Goal: Information Seeking & Learning: Learn about a topic

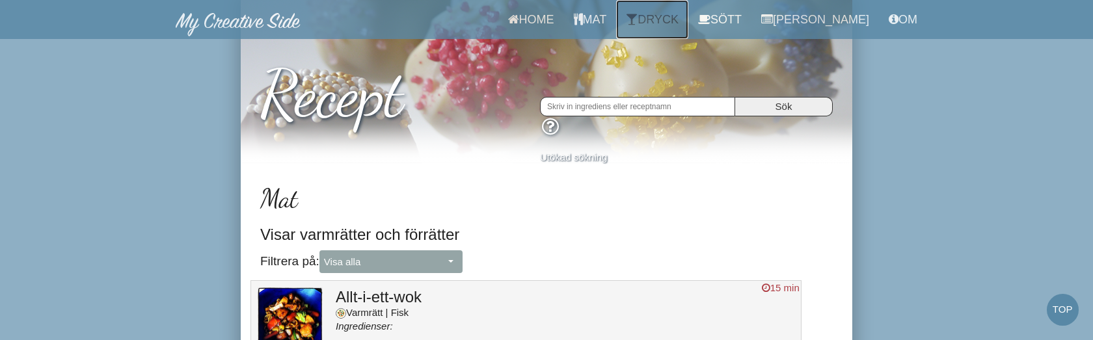
click at [677, 18] on link "Dryck" at bounding box center [652, 19] width 72 height 39
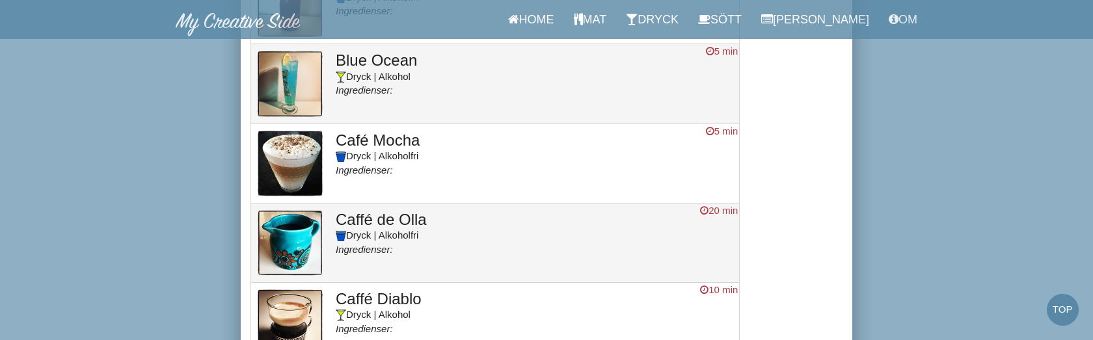
scroll to position [706, 0]
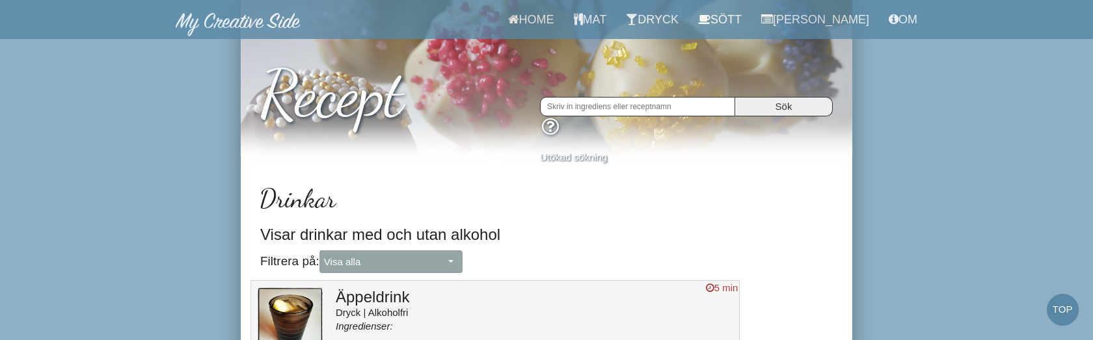
scroll to position [706, 0]
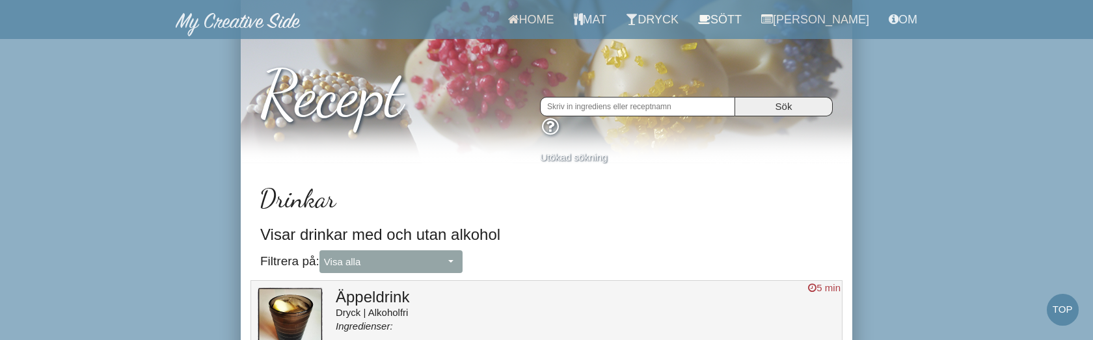
scroll to position [706, 0]
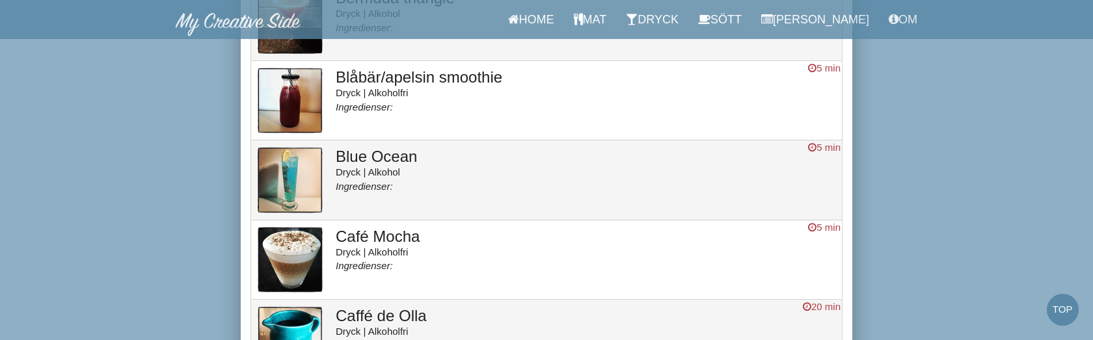
scroll to position [608, 0]
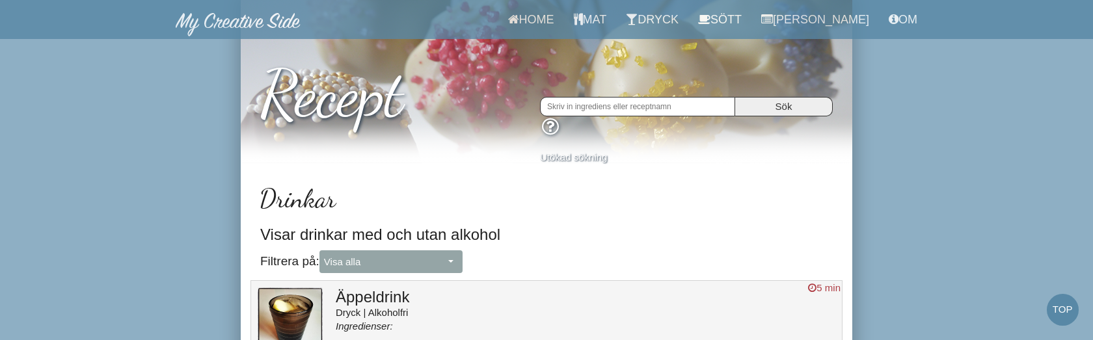
scroll to position [608, 0]
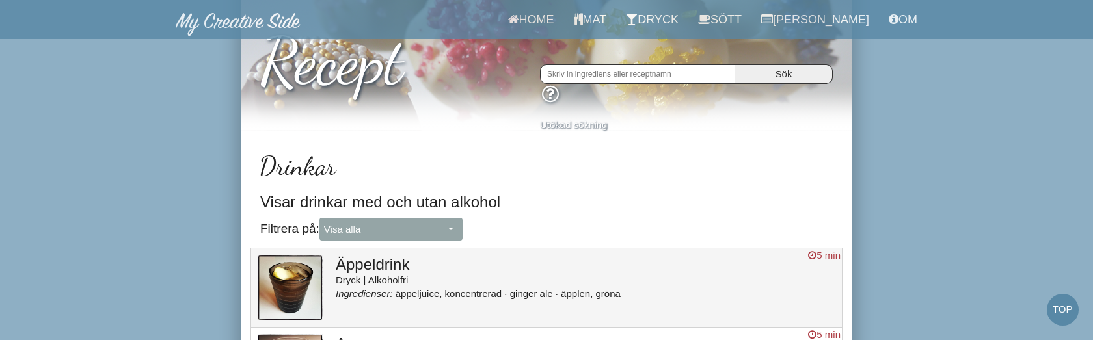
scroll to position [42, 0]
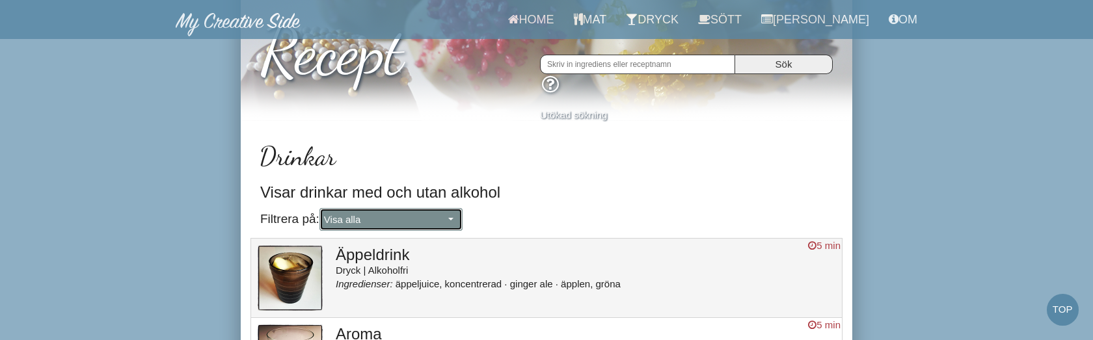
click at [416, 215] on span "Visa alla" at bounding box center [384, 220] width 121 height 14
click at [554, 189] on h3 "Visar drinkar med och utan alkohol" at bounding box center [546, 192] width 572 height 17
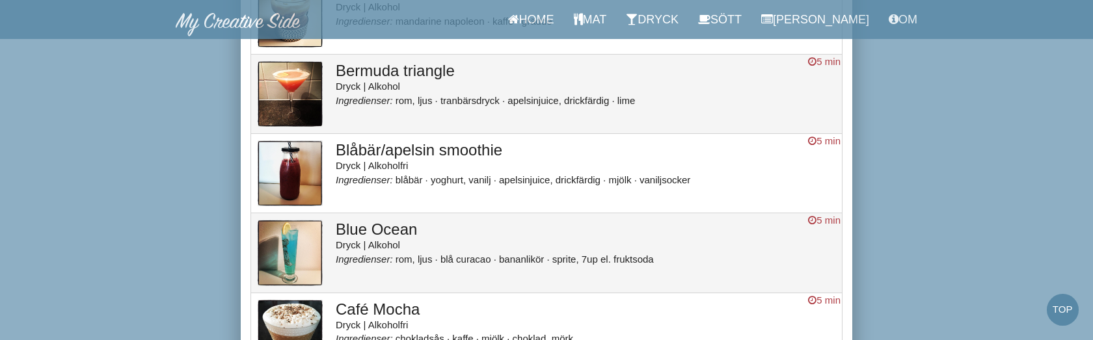
scroll to position [634, 0]
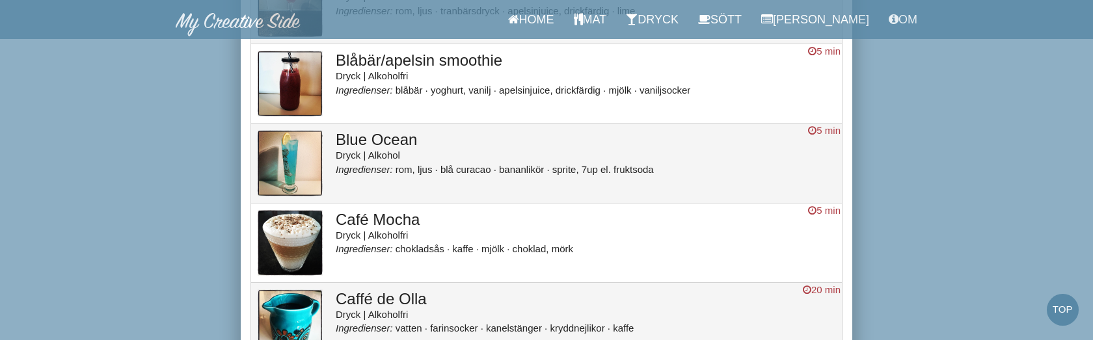
click at [546, 164] on li "bananlikör" at bounding box center [524, 169] width 51 height 11
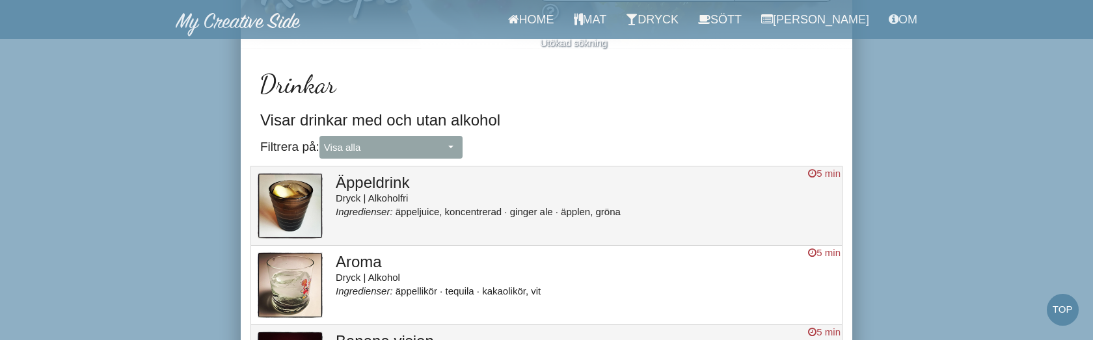
scroll to position [0, 0]
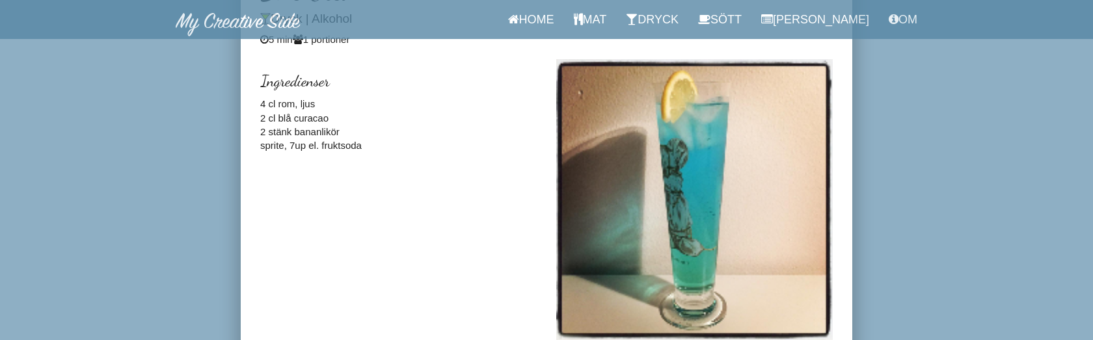
scroll to position [373, 0]
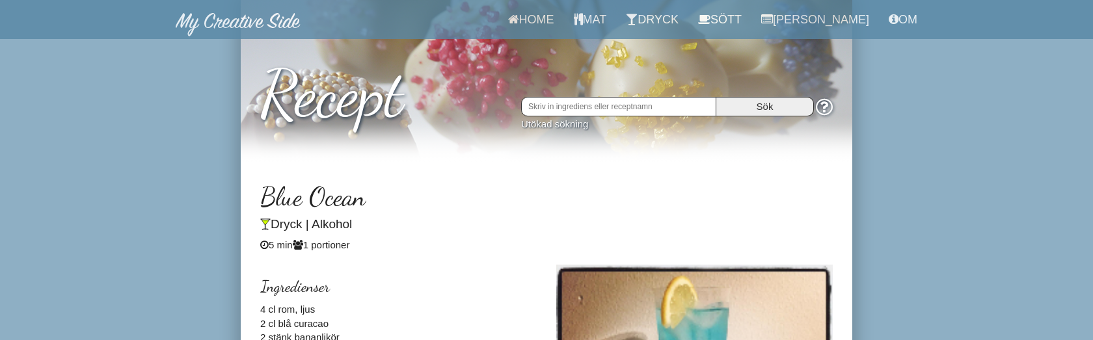
scroll to position [373, 0]
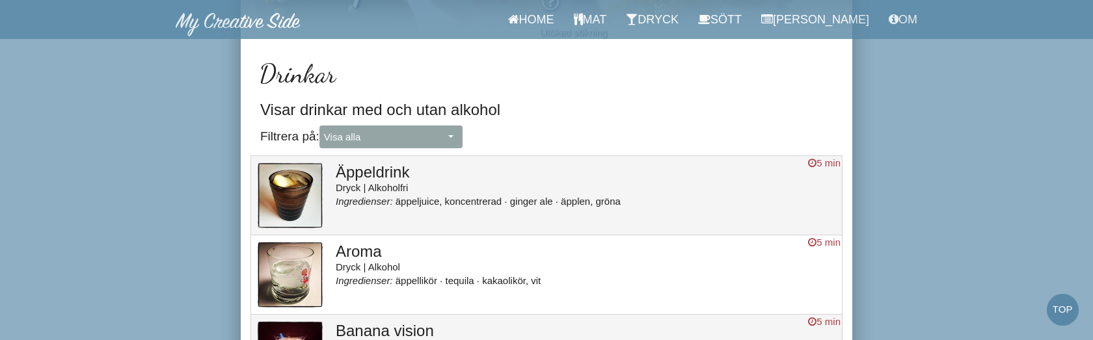
scroll to position [142, 0]
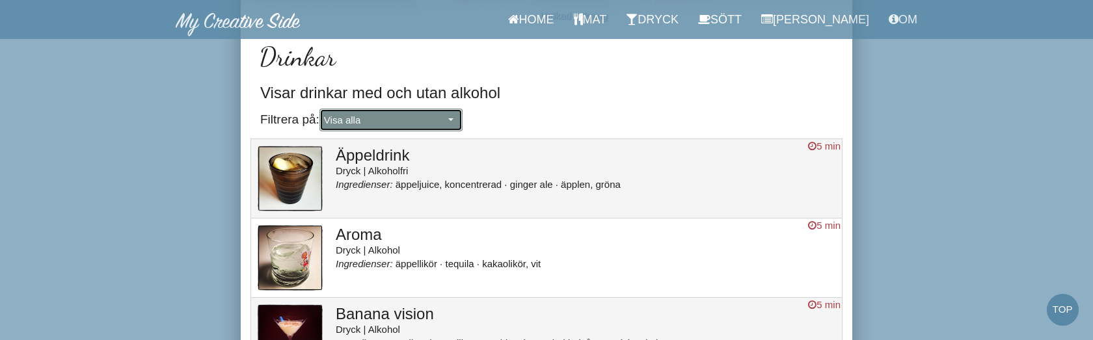
click at [461, 120] on button "Visa alla" at bounding box center [390, 120] width 143 height 23
click at [544, 95] on h3 "Visar drinkar med och utan alkohol" at bounding box center [546, 93] width 572 height 17
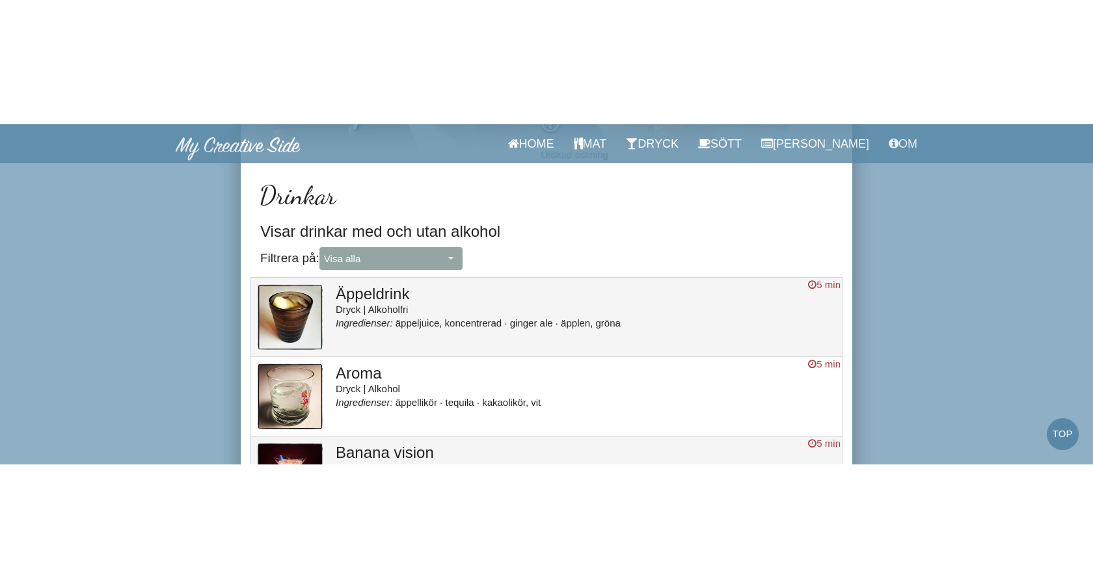
scroll to position [127, 0]
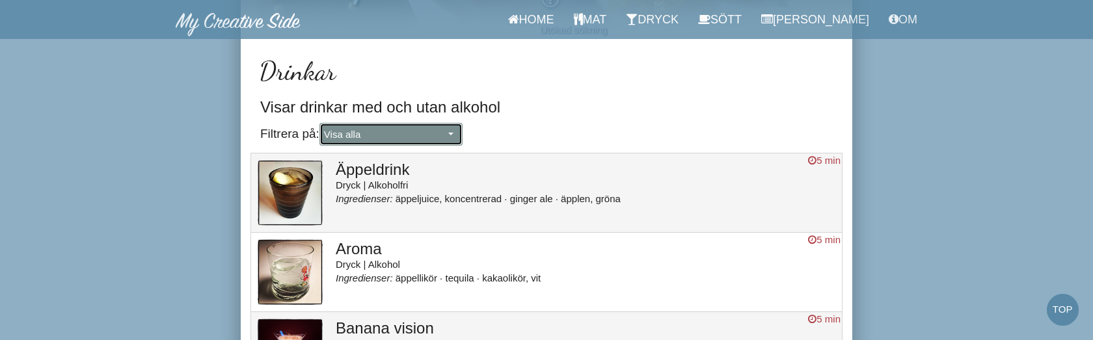
click at [410, 132] on span "Visa alla" at bounding box center [384, 134] width 121 height 14
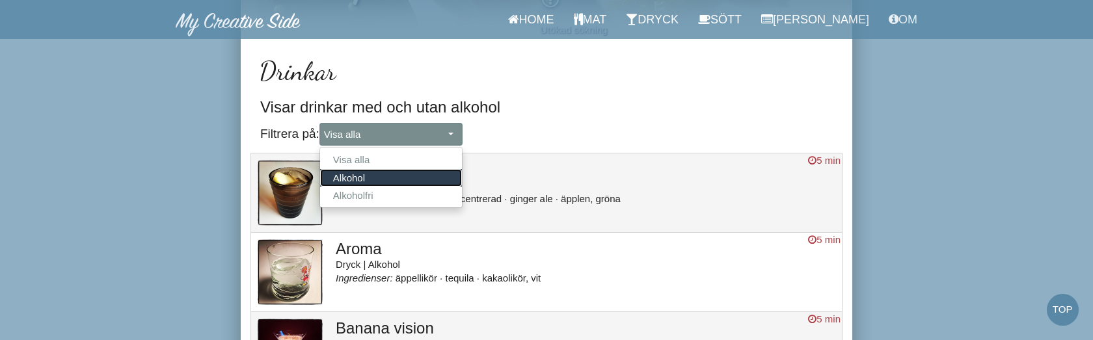
click at [396, 174] on link "Alkohol" at bounding box center [391, 178] width 142 height 18
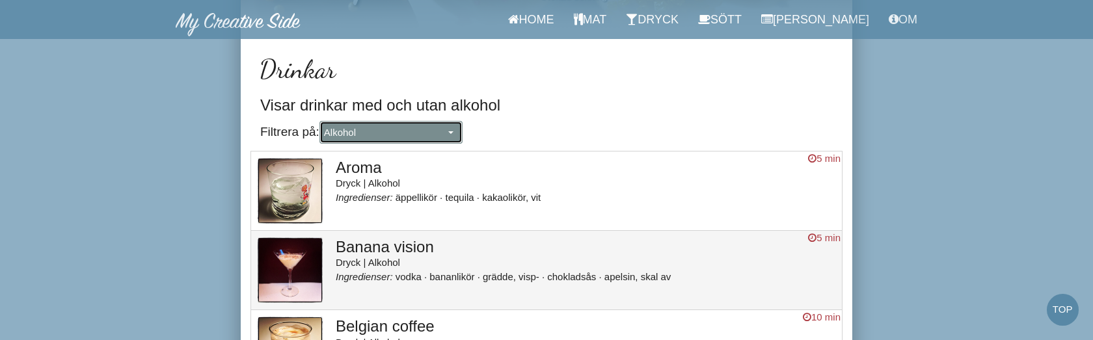
click at [404, 127] on span "Alkohol" at bounding box center [384, 133] width 121 height 14
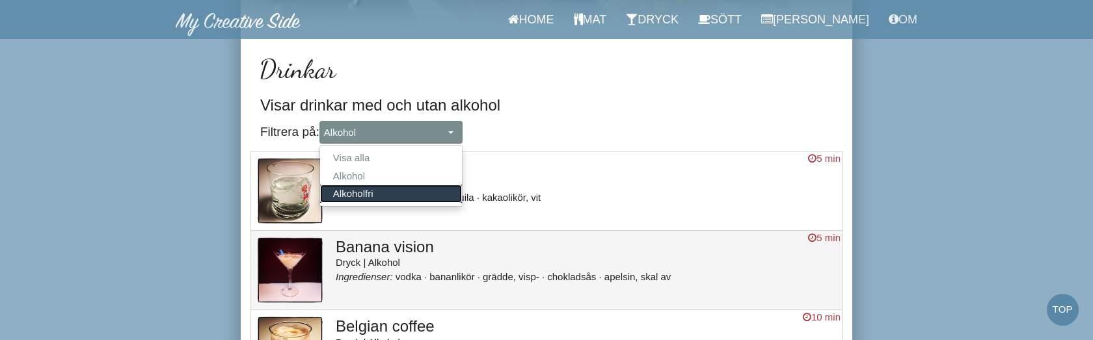
click at [393, 189] on link "Alkoholfri" at bounding box center [391, 194] width 142 height 18
select select "Alkoholfri"
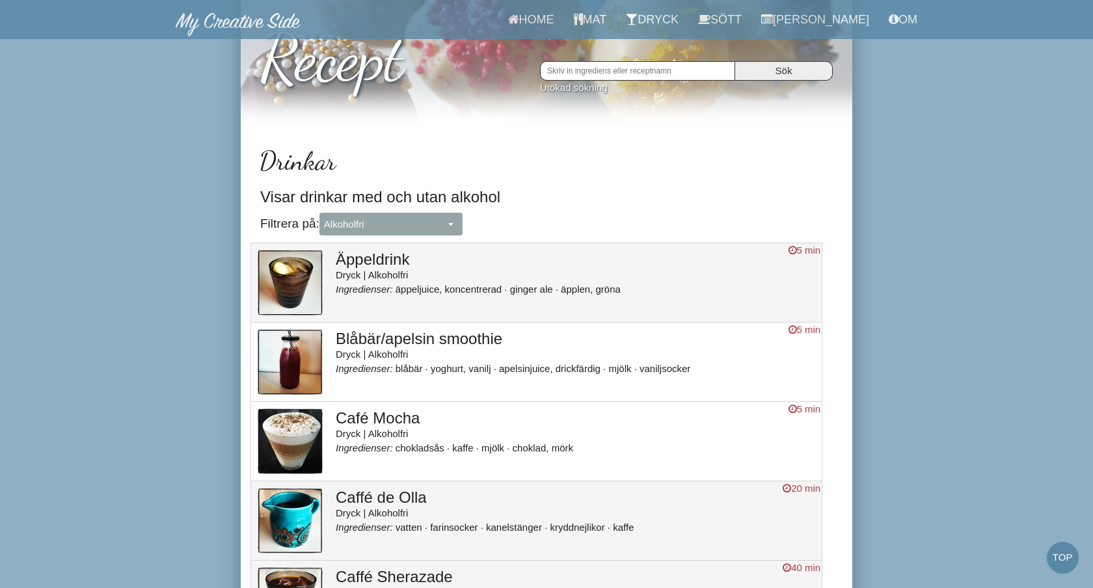
scroll to position [0, 0]
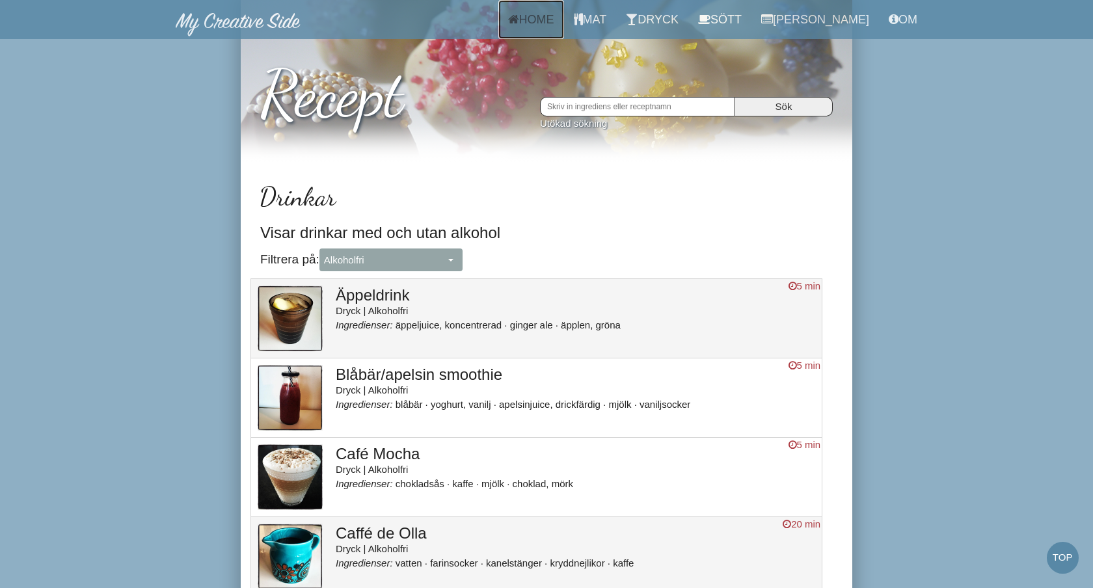
click at [554, 21] on link "Home" at bounding box center [531, 19] width 66 height 39
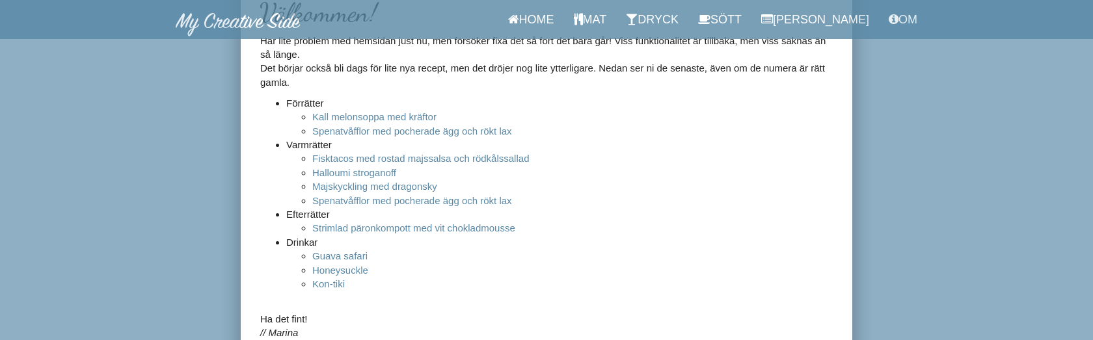
scroll to position [183, 0]
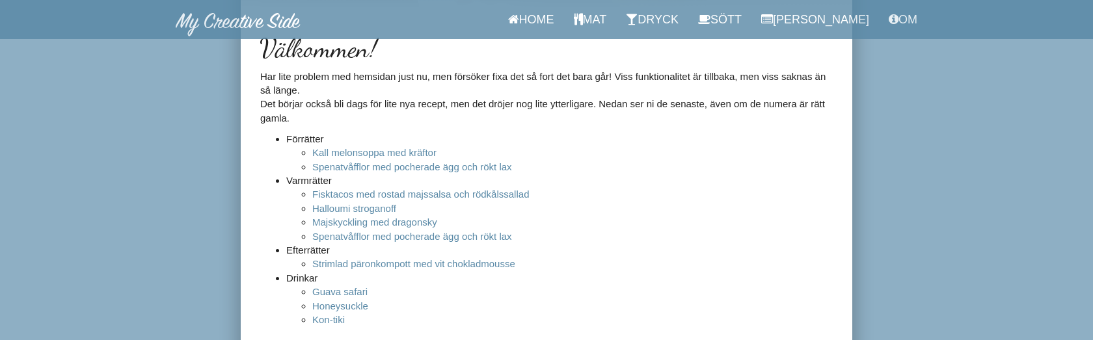
scroll to position [151, 0]
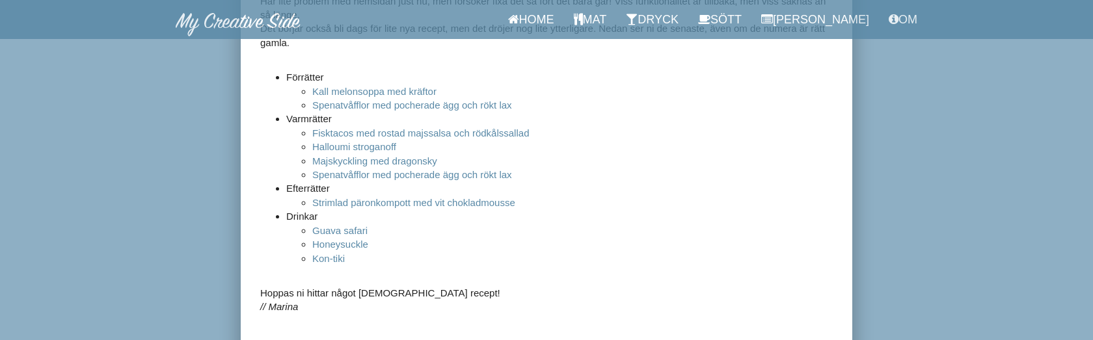
scroll to position [243, 0]
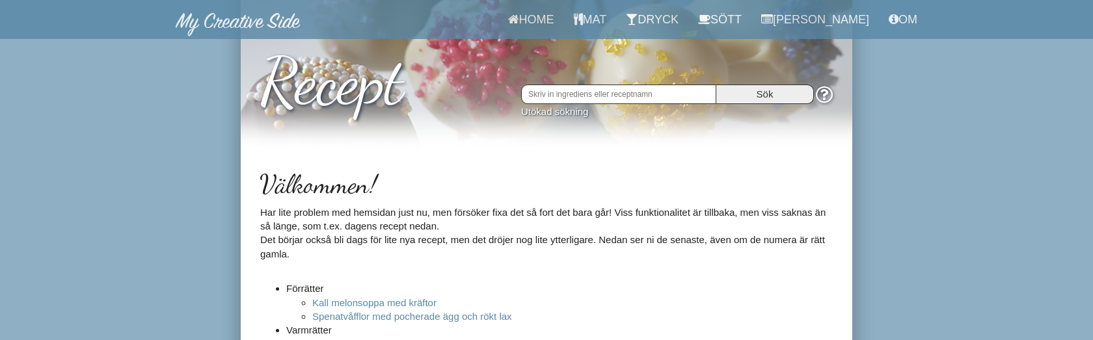
scroll to position [25, 0]
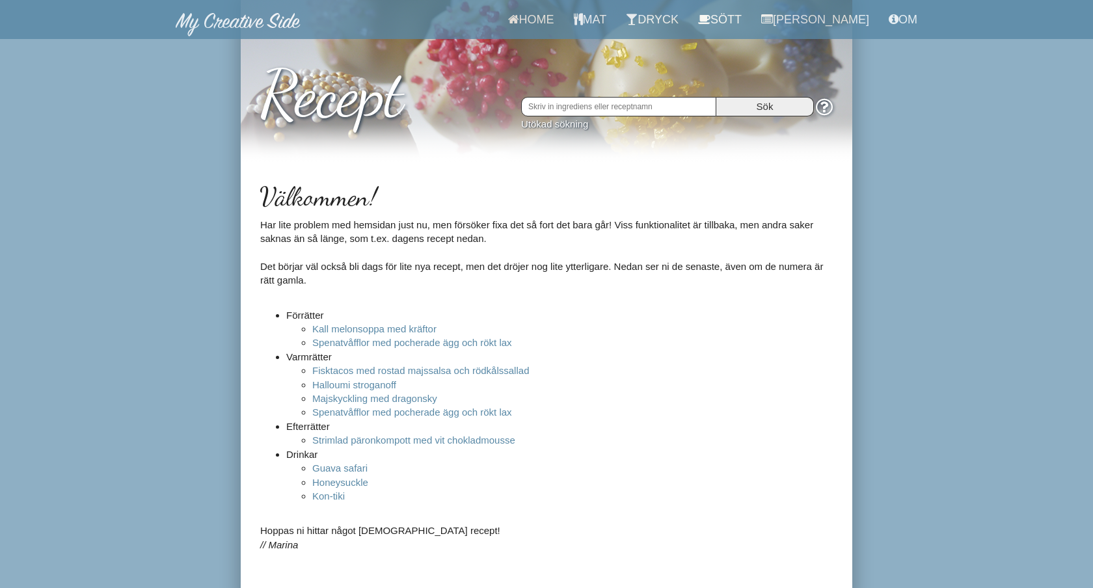
scroll to position [9, 0]
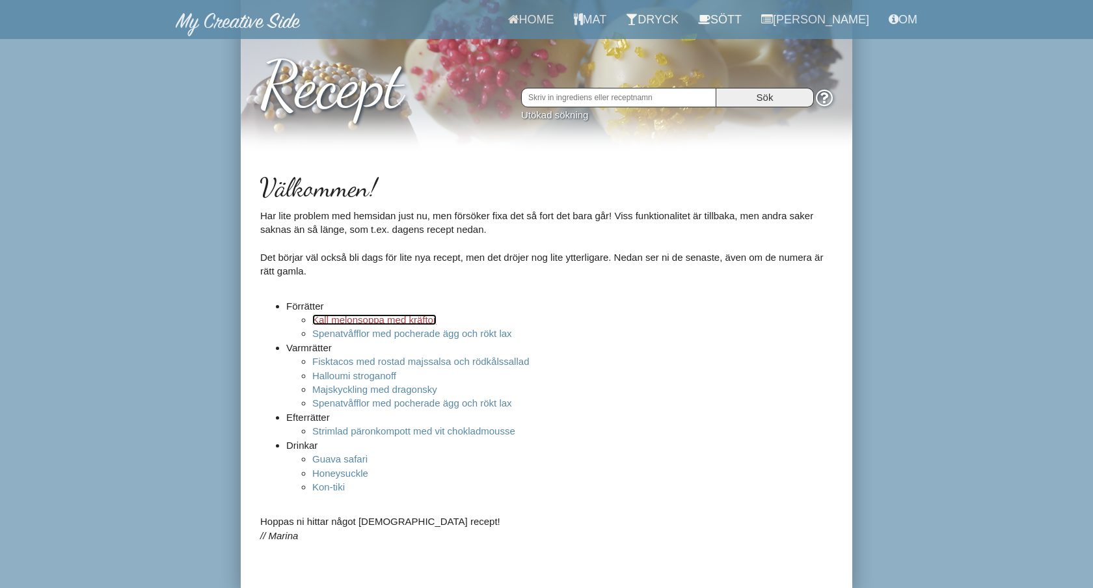
click at [436, 321] on link "Kall melonsoppa med kräftor" at bounding box center [374, 319] width 124 height 11
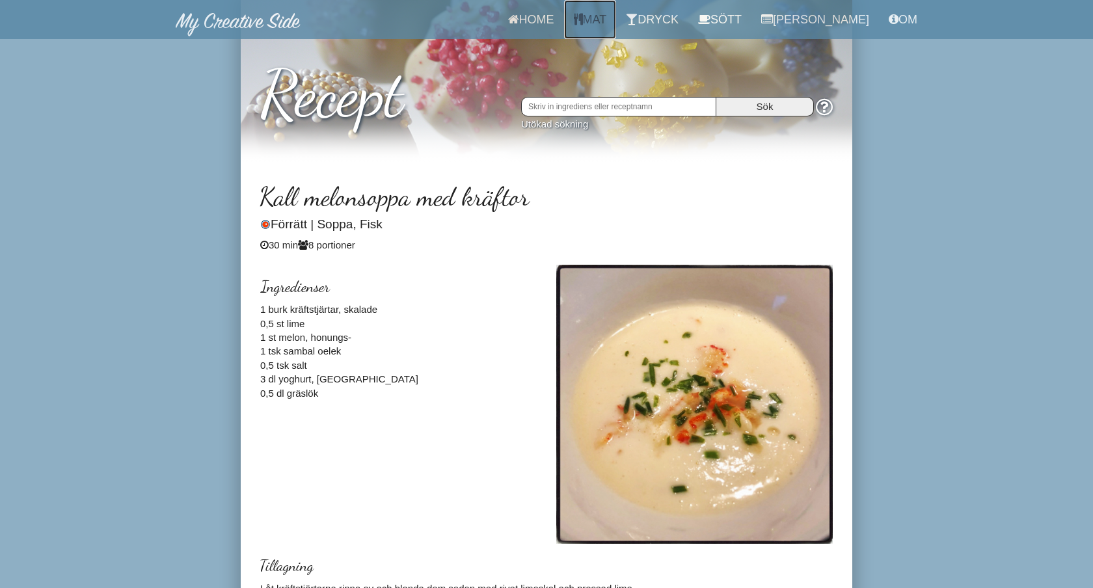
click at [609, 20] on link "Mat" at bounding box center [590, 19] width 53 height 39
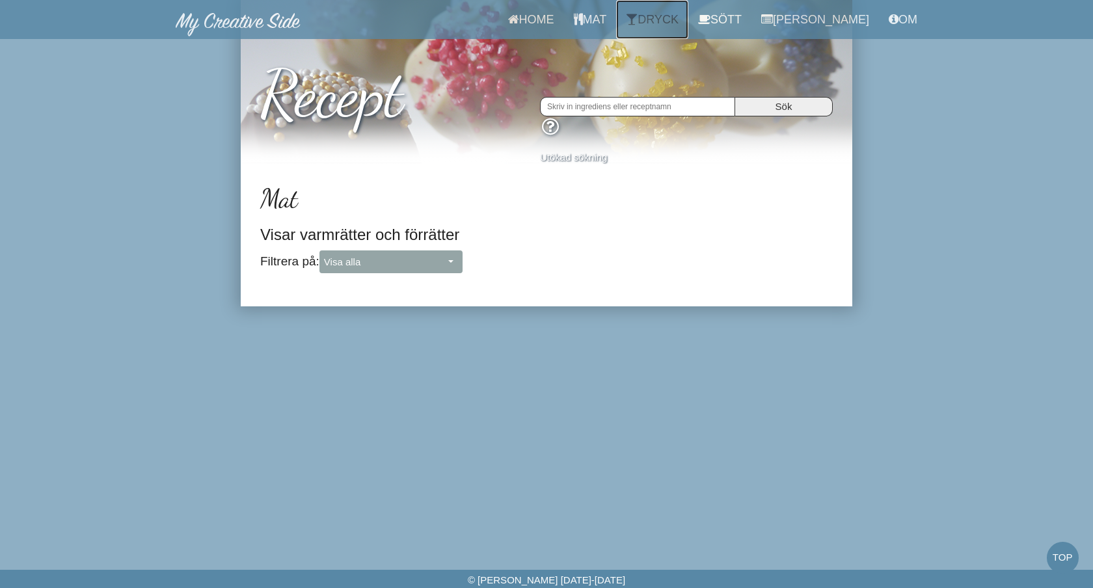
click at [673, 21] on link "Dryck" at bounding box center [652, 19] width 72 height 39
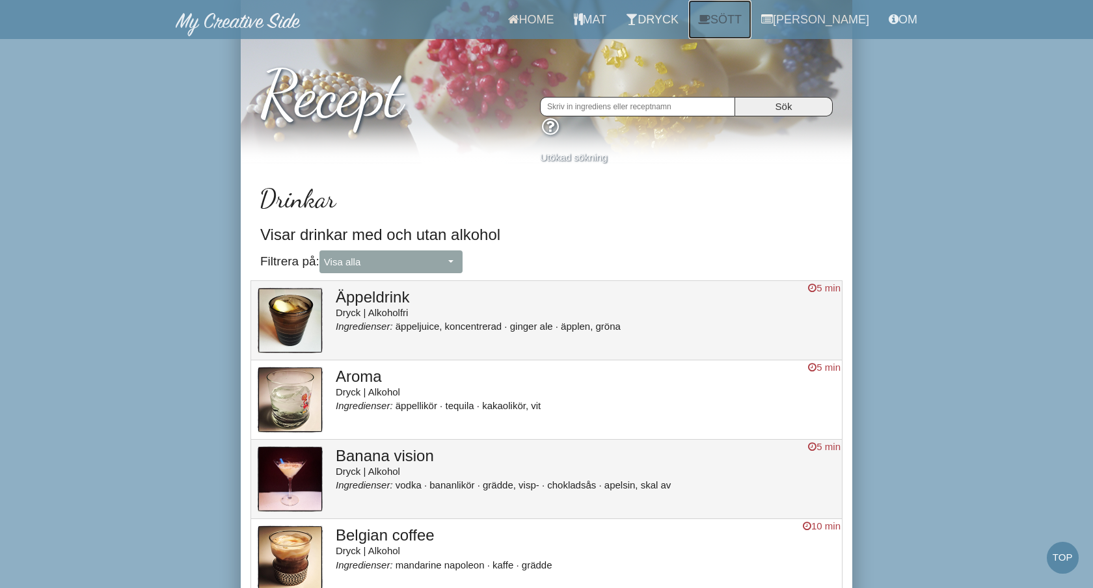
click at [742, 20] on link "Sött" at bounding box center [719, 19] width 63 height 39
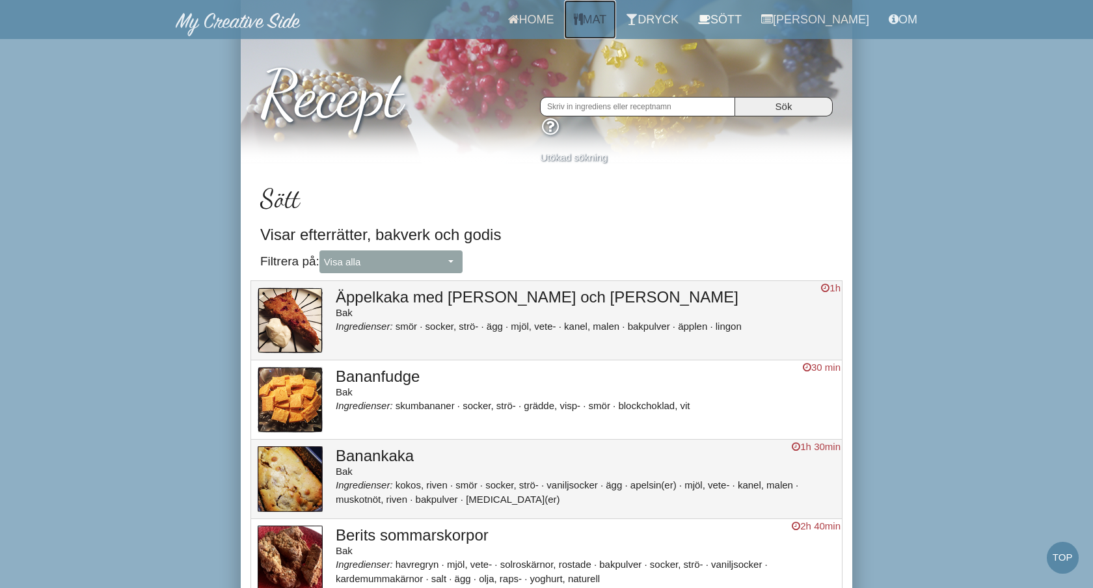
click at [606, 20] on link "Mat" at bounding box center [590, 19] width 53 height 39
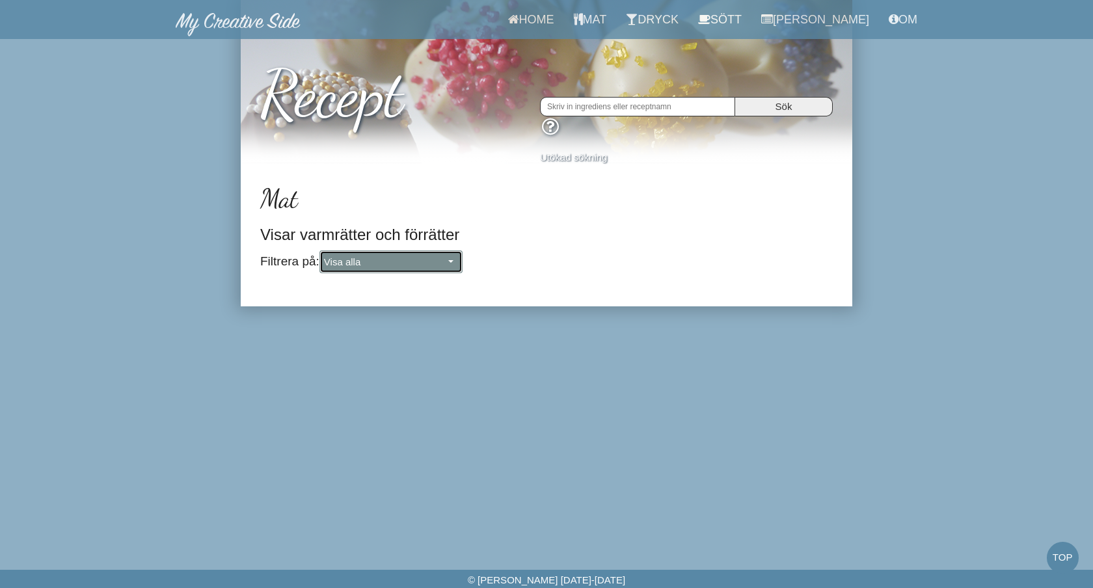
click at [402, 269] on button "Visa alla" at bounding box center [390, 261] width 143 height 23
click at [397, 299] on link "Förrätt" at bounding box center [391, 306] width 142 height 18
select select "Förrätt"
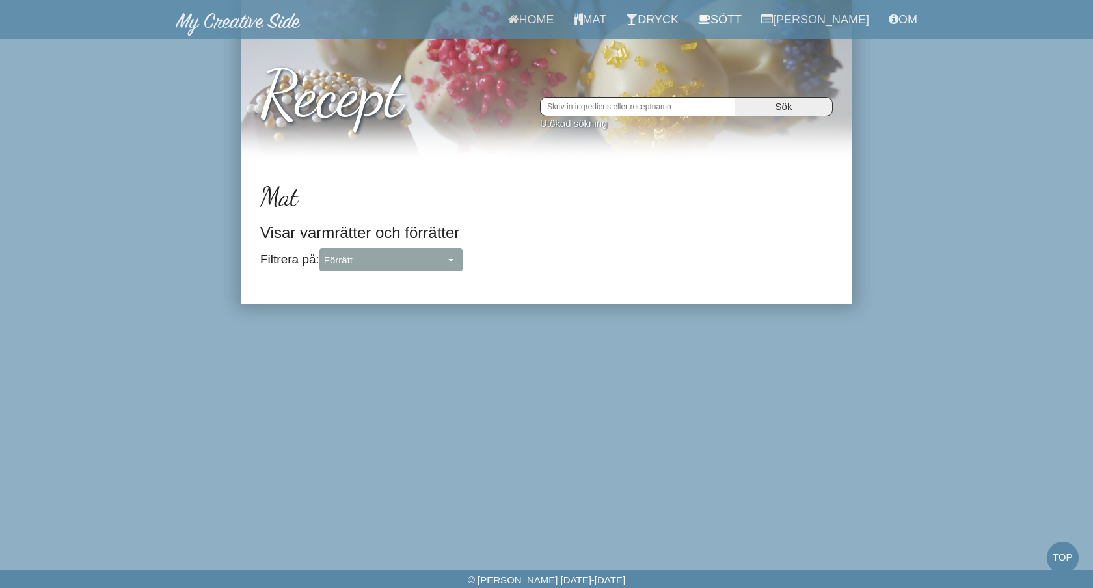
click at [652, 107] on input "text" at bounding box center [637, 107] width 195 height 20
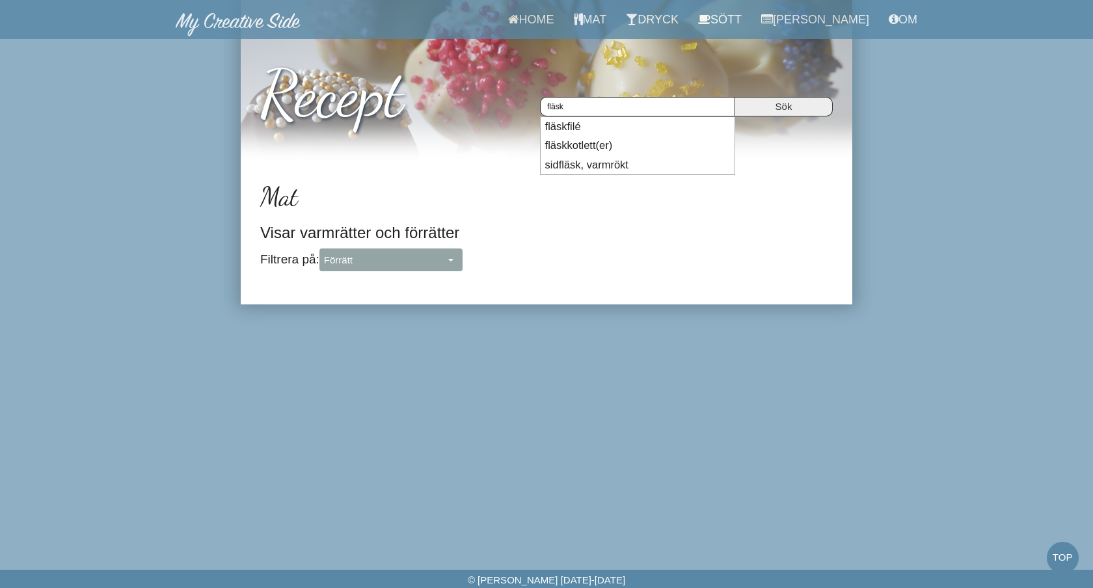
type input "fläsk"
click at [735, 97] on input "Sök" at bounding box center [784, 107] width 98 height 20
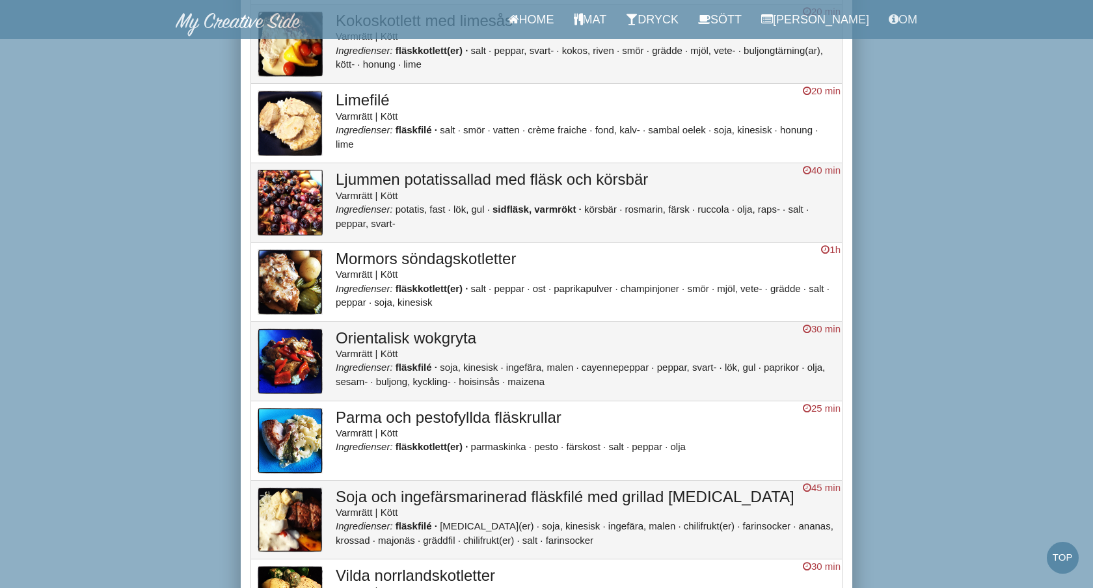
scroll to position [722, 0]
